Goal: Task Accomplishment & Management: Complete application form

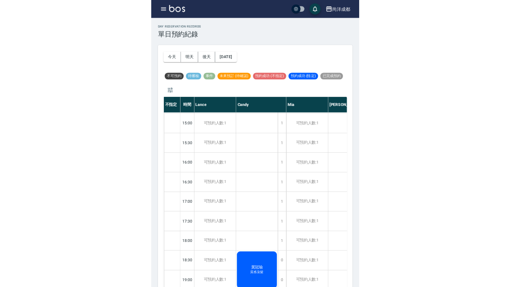
scroll to position [31, 0]
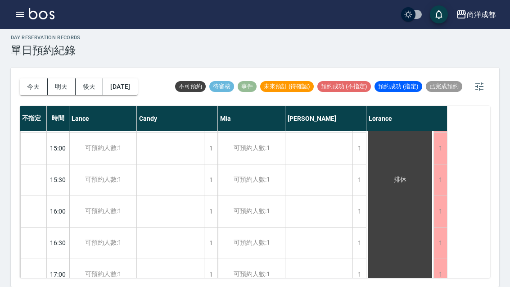
click at [129, 78] on button "[DATE]" at bounding box center [120, 86] width 34 height 17
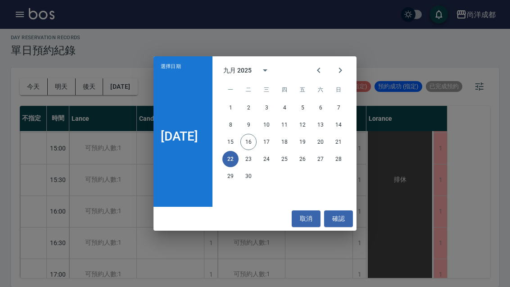
click at [344, 67] on icon "Next month" at bounding box center [340, 70] width 11 height 11
click at [343, 105] on button "5" at bounding box center [339, 108] width 16 height 16
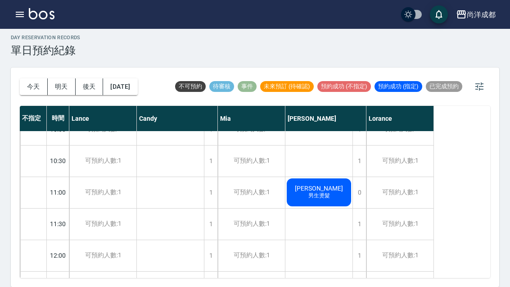
scroll to position [20, 0]
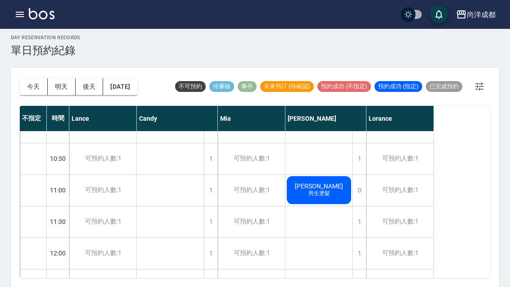
click at [359, 238] on div "1" at bounding box center [360, 253] width 14 height 31
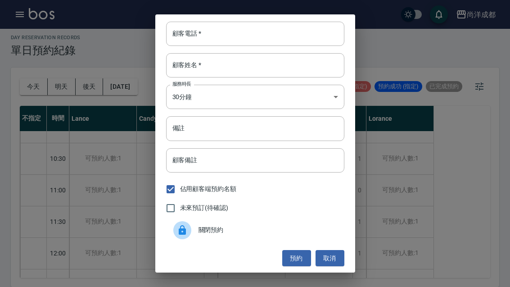
click at [288, 36] on input "顧客電話   *" at bounding box center [255, 34] width 178 height 24
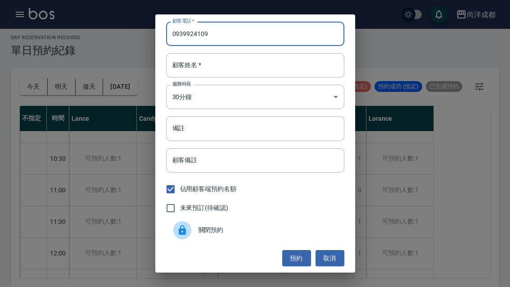
type input "0939924109"
click at [282, 66] on input "顧客姓名   *" at bounding box center [255, 65] width 178 height 24
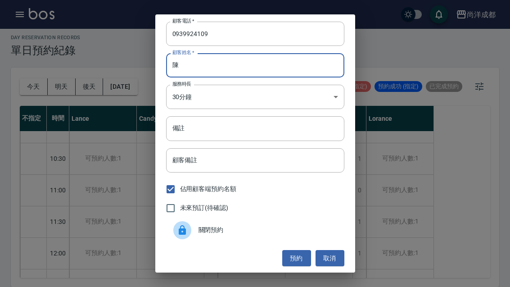
type input "陳"
click at [283, 129] on input "備註" at bounding box center [255, 128] width 178 height 24
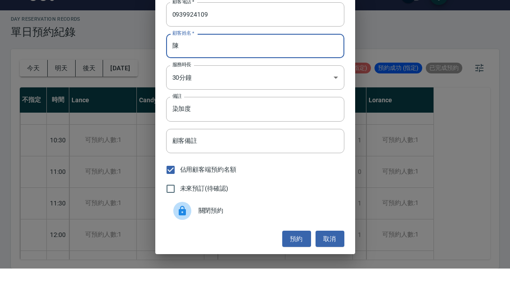
scroll to position [1, 0]
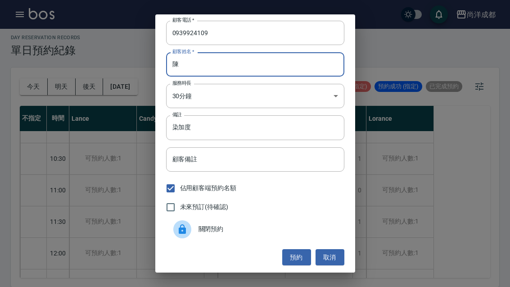
click at [269, 124] on input "染加度" at bounding box center [255, 127] width 178 height 24
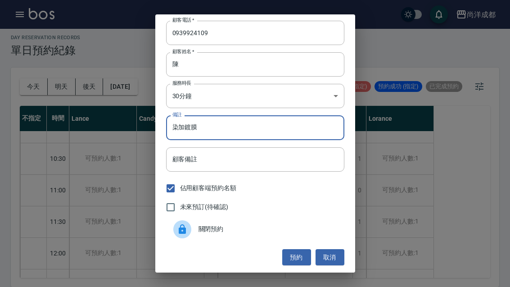
type input "染加鍍膜"
click at [296, 256] on button "預約" at bounding box center [296, 257] width 29 height 17
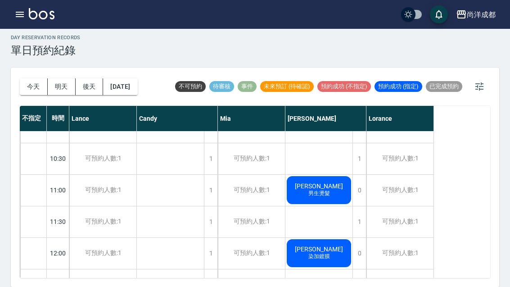
click at [129, 78] on button "[DATE]" at bounding box center [120, 86] width 34 height 17
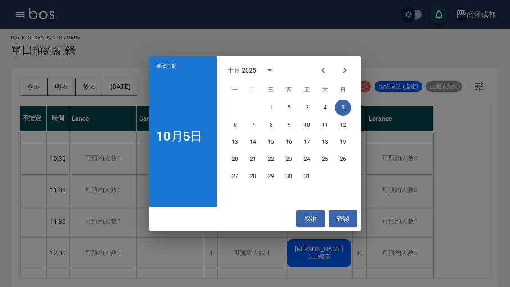
click at [320, 69] on icon "Previous month" at bounding box center [323, 70] width 11 height 11
click at [325, 146] on button "20" at bounding box center [325, 142] width 16 height 16
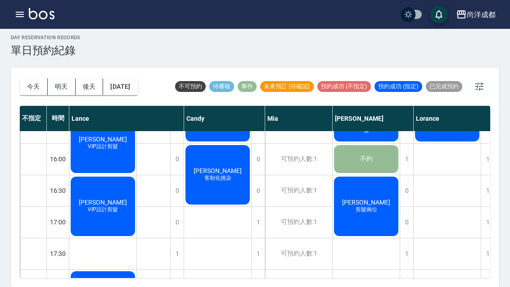
click at [405, 238] on div "1" at bounding box center [407, 253] width 14 height 31
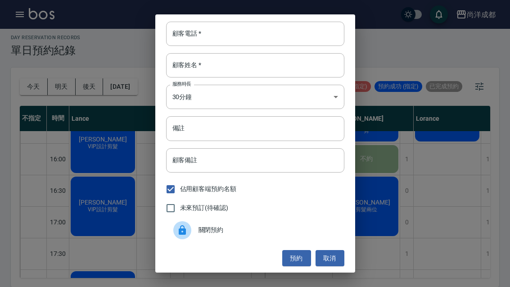
click at [255, 69] on input "顧客姓名   *" at bounding box center [255, 65] width 178 height 24
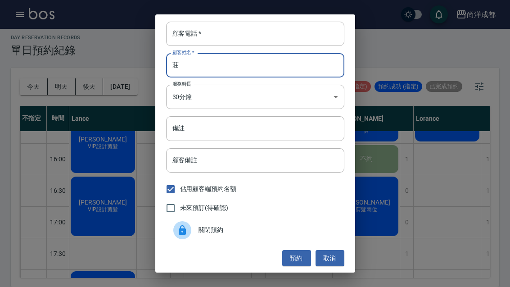
type input "莊"
click at [259, 29] on input "顧客電話   *" at bounding box center [255, 34] width 178 height 24
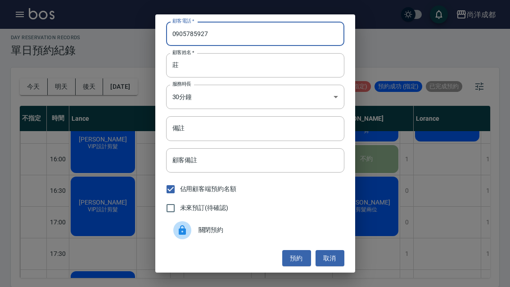
type input "0905785927"
click at [283, 128] on input "備註" at bounding box center [255, 128] width 178 height 24
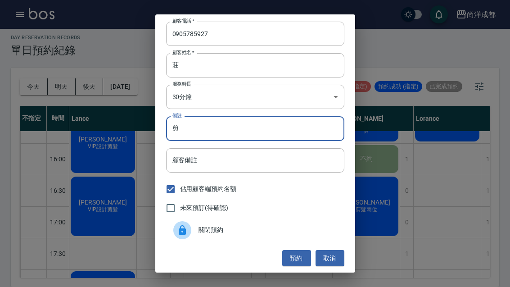
type input "剪"
click at [386, 215] on div "顧客電話   * [PHONE_NUMBER] 顧客電話   * 顧客姓名   * 莊 顧客姓名   * 服務時長 30分鐘 1 服務時長 備註 剪 備註 顧…" at bounding box center [255, 143] width 510 height 287
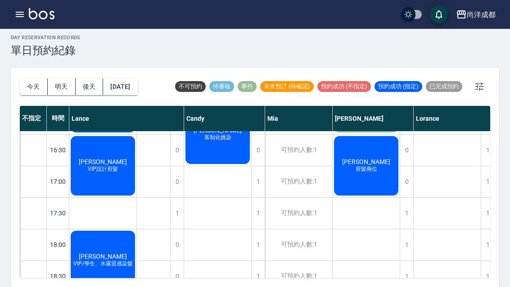
click at [404, 198] on div "1" at bounding box center [407, 213] width 14 height 31
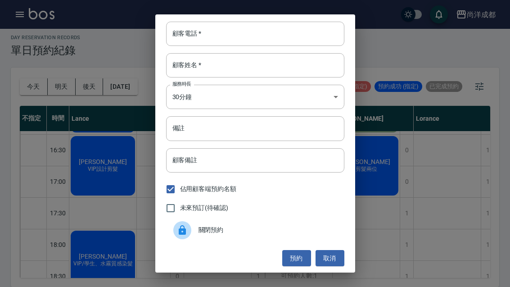
click at [290, 34] on input "顧客電話   *" at bounding box center [255, 34] width 178 height 24
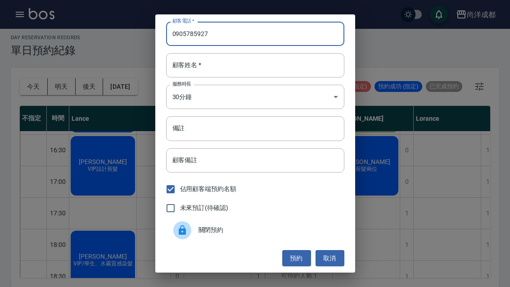
type input "0905785927"
click at [296, 67] on input "顧客姓名   *" at bounding box center [255, 65] width 178 height 24
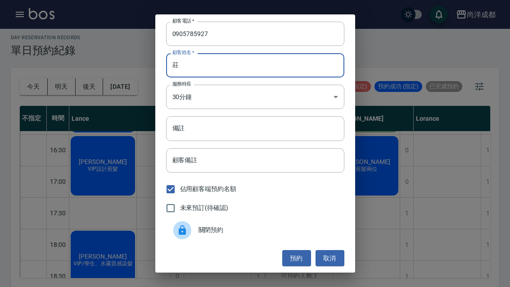
type input "莊"
click at [273, 130] on input "備註" at bounding box center [255, 128] width 178 height 24
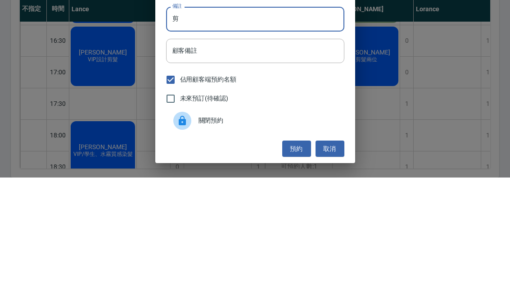
scroll to position [31, 0]
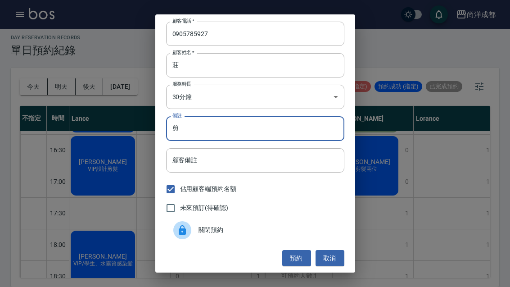
type input "剪"
click at [300, 257] on button "預約" at bounding box center [296, 258] width 29 height 17
